Goal: Task Accomplishment & Management: Manage account settings

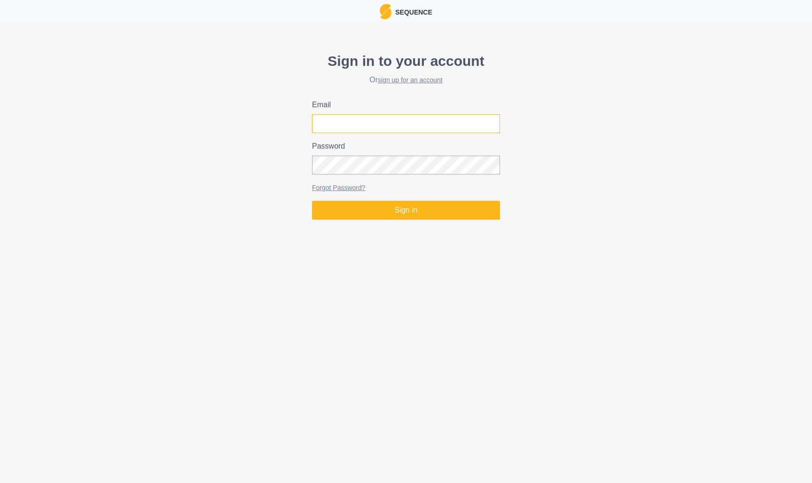
type input "[EMAIL_ADDRESS][DOMAIN_NAME]"
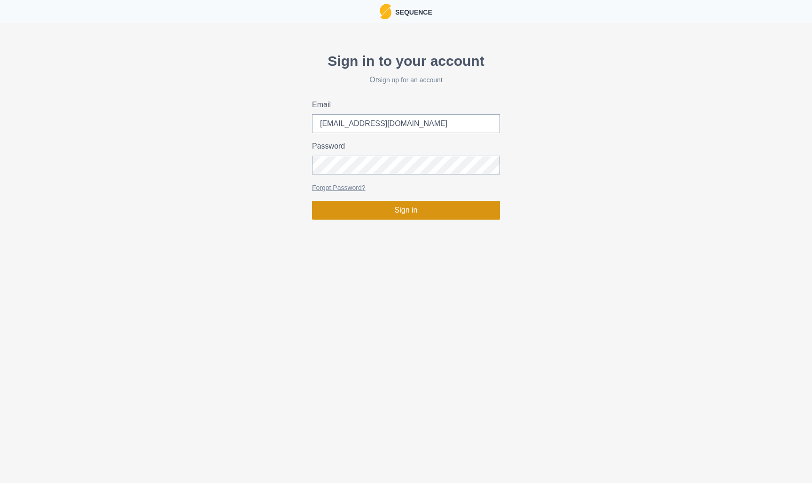
click at [420, 203] on button "Sign in" at bounding box center [406, 210] width 188 height 19
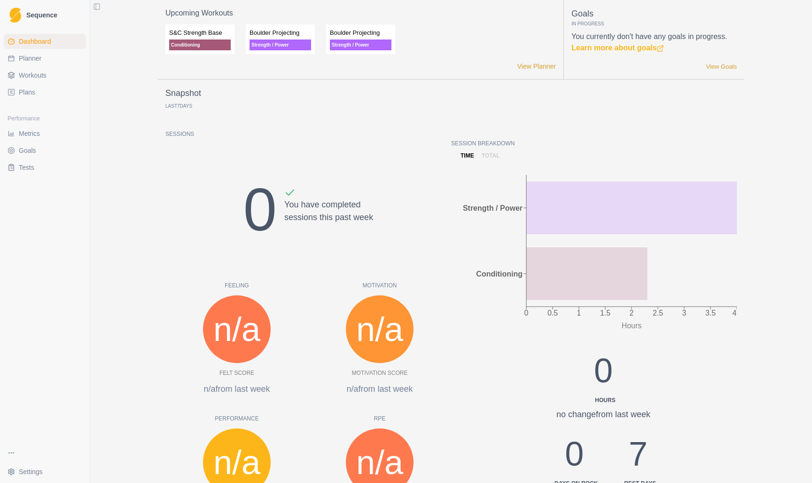
click at [47, 56] on link "Planner" at bounding box center [45, 58] width 82 height 15
select select "month"
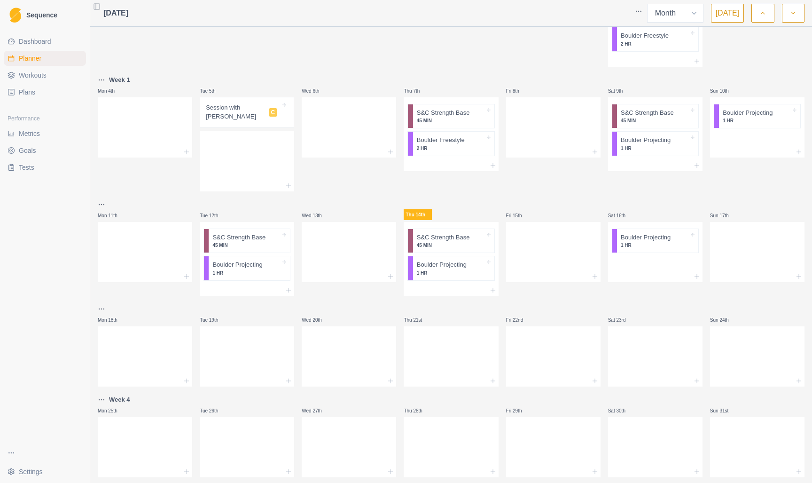
scroll to position [123, 0]
click at [494, 286] on icon at bounding box center [493, 290] width 8 height 8
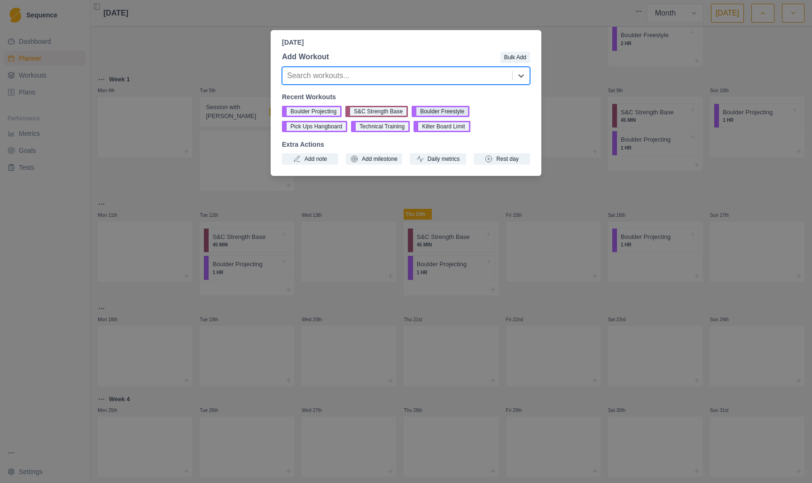
click at [453, 113] on button "Boulder Freestyle" at bounding box center [441, 111] width 58 height 11
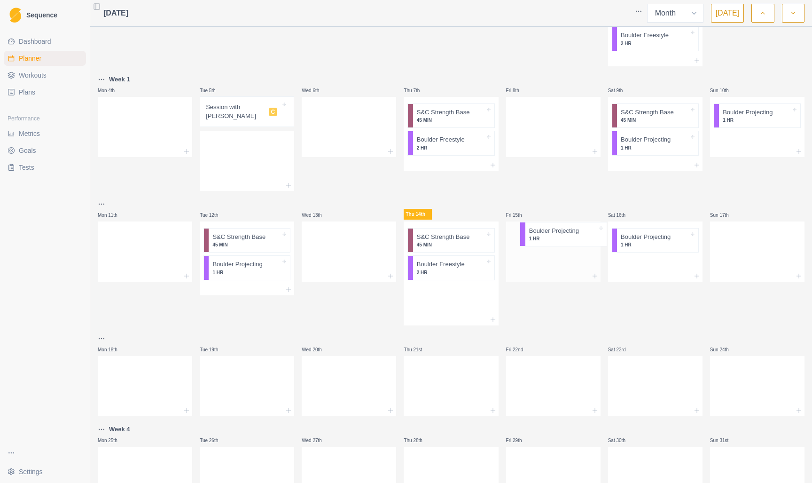
drag, startPoint x: 432, startPoint y: 265, endPoint x: 543, endPoint y: 241, distance: 113.9
click at [544, 241] on div "Mon 28th Tue 29th S&C Strength Base 45 MIN Boulder Projecting 1 HR Wed 30th At …" at bounding box center [451, 207] width 707 height 599
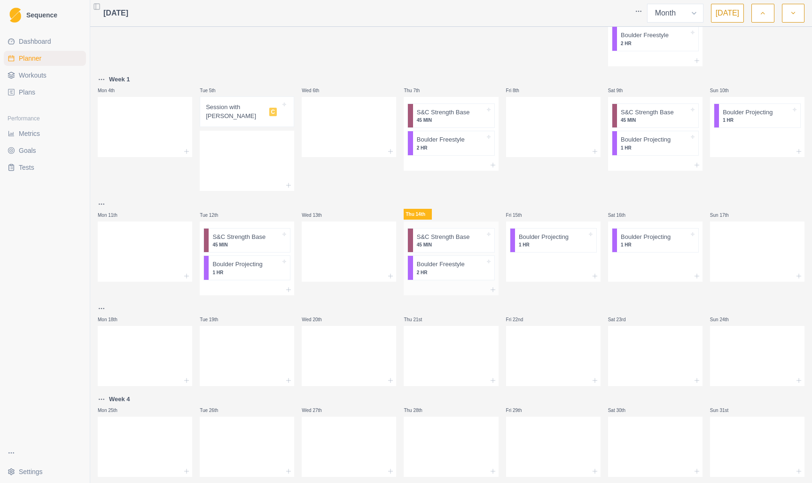
click at [448, 269] on p "2 HR" at bounding box center [451, 272] width 68 height 7
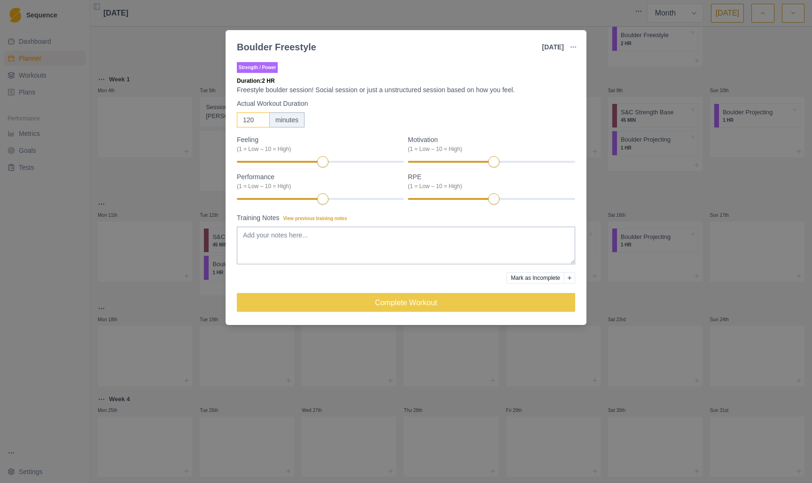
drag, startPoint x: 252, startPoint y: 118, endPoint x: 215, endPoint y: 118, distance: 37.6
click at [215, 118] on div "Boulder Freestyle [DATE] Link To Goal View Workout Metrics Edit Original Workou…" at bounding box center [406, 241] width 812 height 483
type input "60"
click at [482, 248] on textarea "Training Notes View previous training notes" at bounding box center [406, 246] width 339 height 38
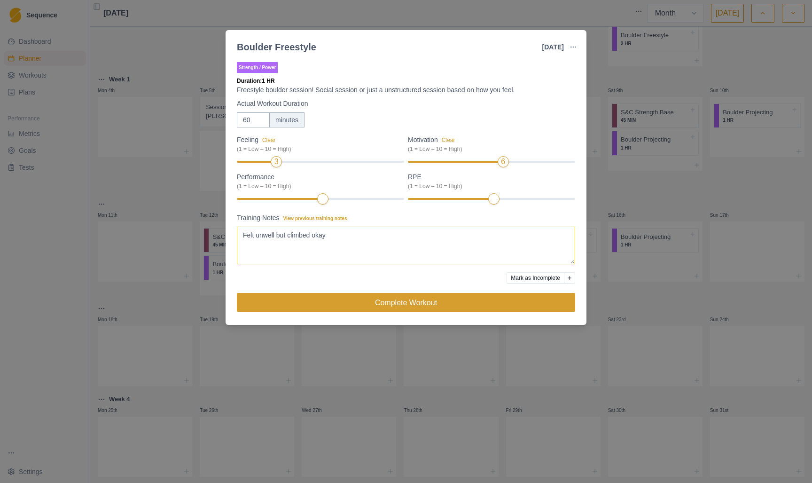
type textarea "Felt unwell but climbed okay"
click at [488, 302] on button "Complete Workout" at bounding box center [406, 302] width 339 height 19
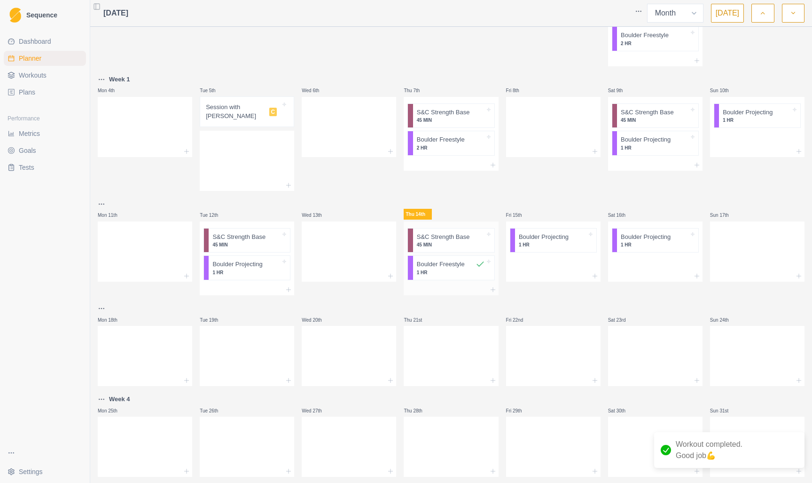
click at [463, 241] on p "45 MIN" at bounding box center [451, 244] width 68 height 7
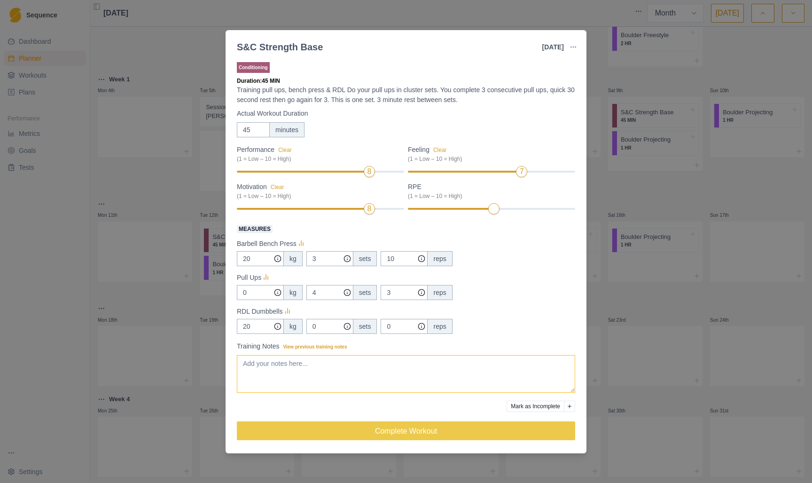
click at [367, 370] on textarea "Training Notes View previous training notes" at bounding box center [406, 374] width 339 height 38
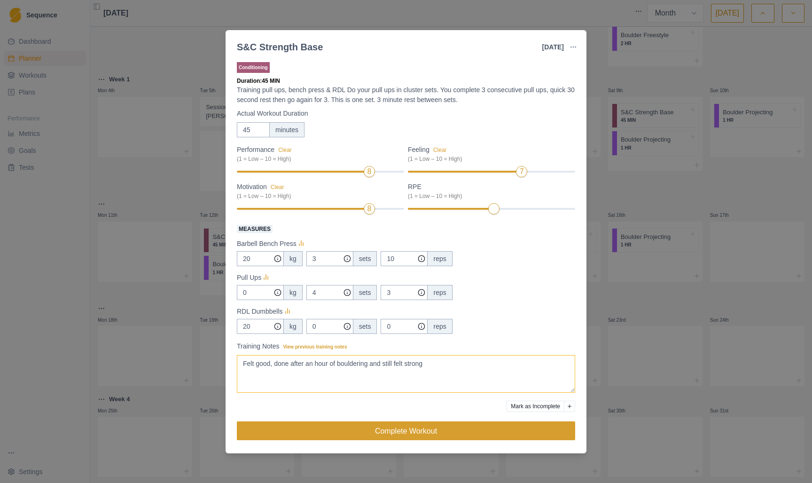
type textarea "Felt good, done after an hour of bouldering and still felt strong"
click at [430, 426] on button "Complete Workout" at bounding box center [406, 430] width 339 height 19
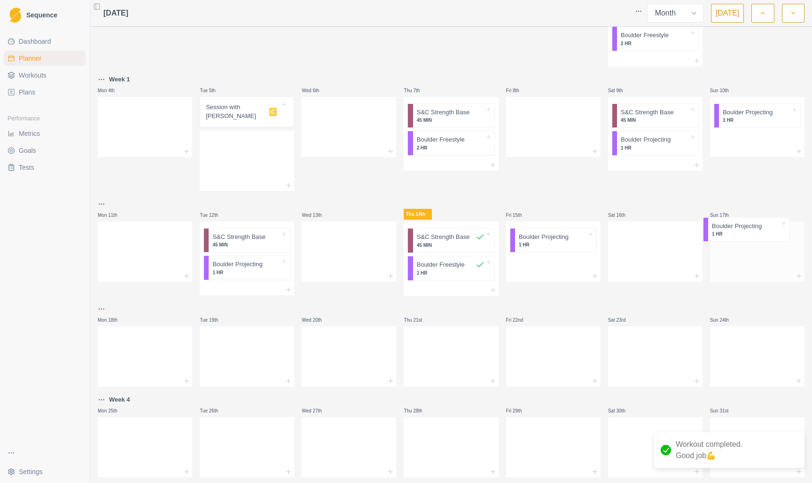
drag, startPoint x: 671, startPoint y: 221, endPoint x: 767, endPoint y: 221, distance: 95.9
click at [767, 221] on div "Mon 28th Tue 29th S&C Strength Base 45 MIN Boulder Projecting 1 HR Wed 30th At …" at bounding box center [451, 192] width 707 height 569
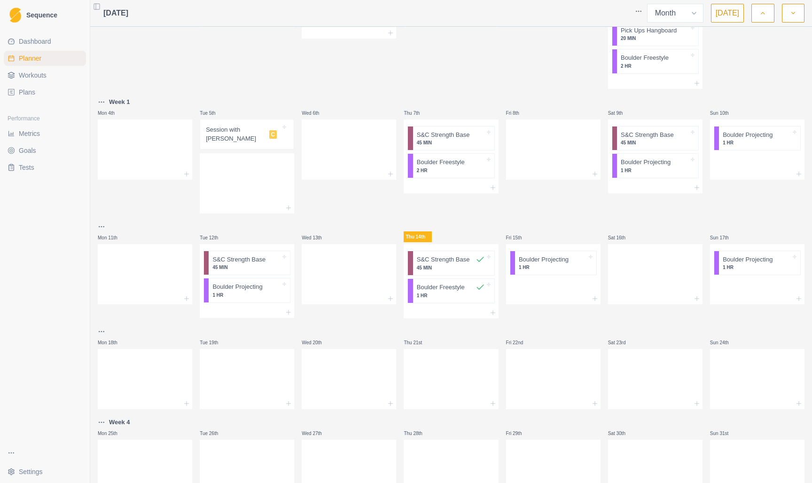
scroll to position [101, 0]
